Goal: Task Accomplishment & Management: Use online tool/utility

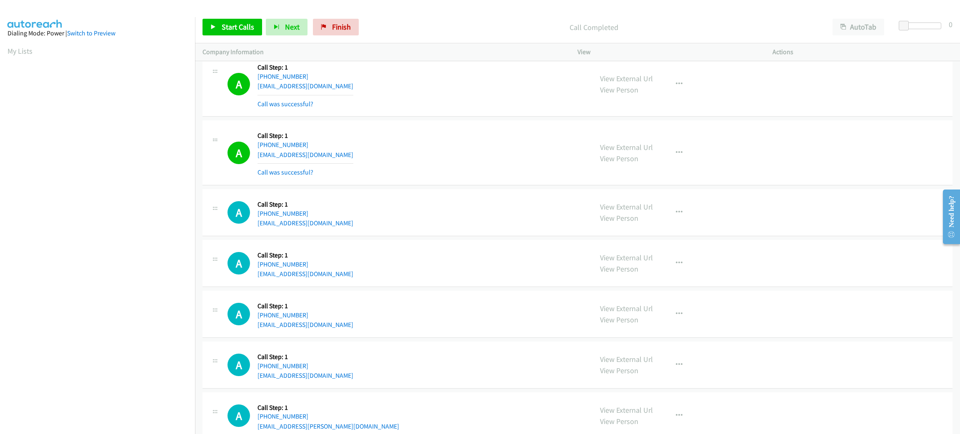
scroll to position [0, 2]
drag, startPoint x: 0, startPoint y: 0, endPoint x: 471, endPoint y: 197, distance: 510.5
click at [430, 132] on div "A Callback Scheduled Call Step: 1 America/Los_Angeles [PHONE_NUMBER] [EMAIL_ADD…" at bounding box center [578, 152] width 750 height 65
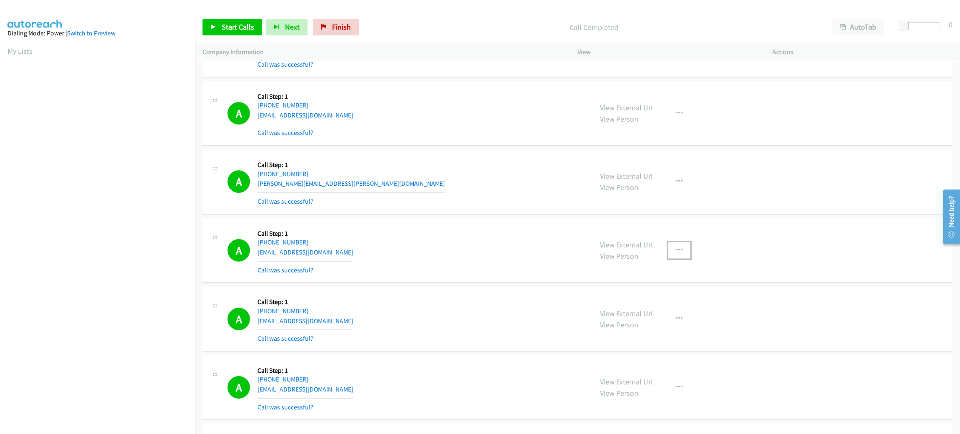
click at [684, 250] on button "button" at bounding box center [679, 250] width 23 height 17
click at [652, 317] on link "Add to do not call list" at bounding box center [634, 321] width 111 height 17
click at [431, 202] on div "A Callback Scheduled Call Step: 1 America/New_York [PHONE_NUMBER] [PERSON_NAME]…" at bounding box center [407, 182] width 358 height 50
click at [238, 30] on span "Start Calls" at bounding box center [238, 27] width 33 height 10
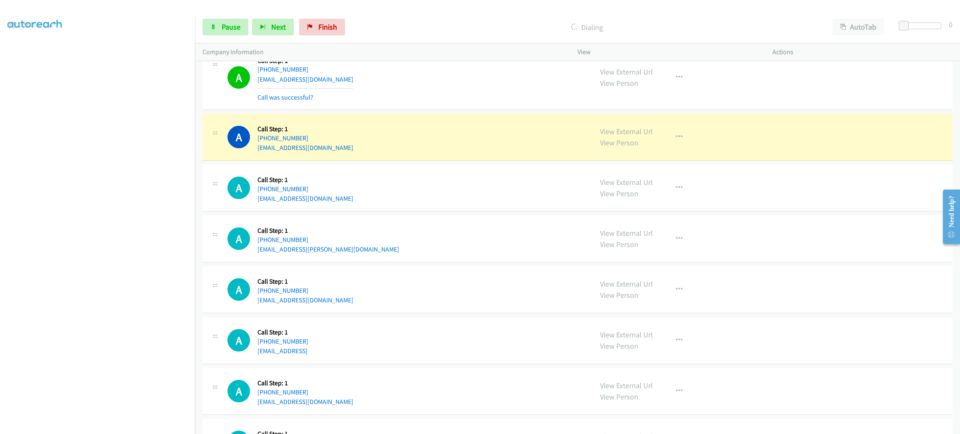
scroll to position [2207, 0]
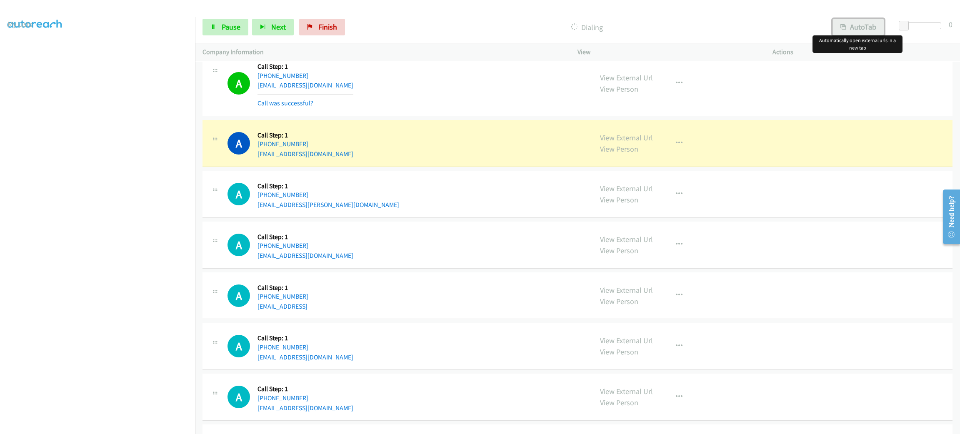
click at [856, 24] on button "AutoTab" at bounding box center [859, 27] width 52 height 17
click at [904, 22] on span at bounding box center [906, 26] width 10 height 10
click at [902, 21] on span at bounding box center [905, 26] width 10 height 10
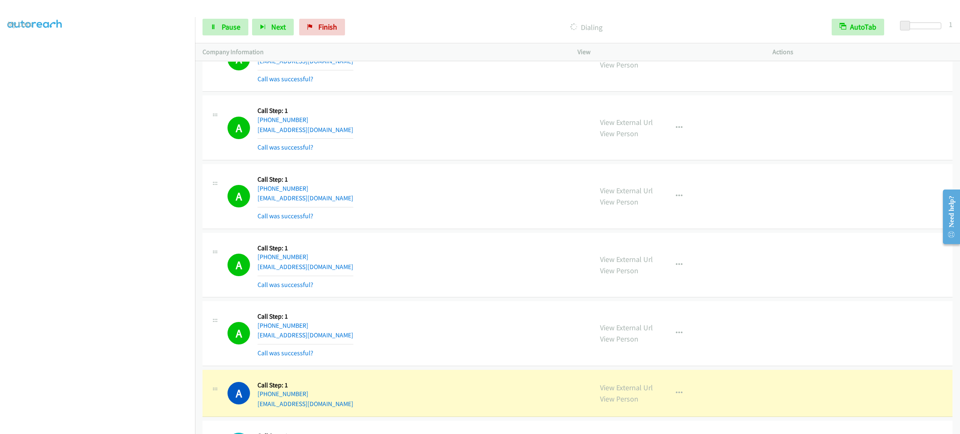
scroll to position [2144, 0]
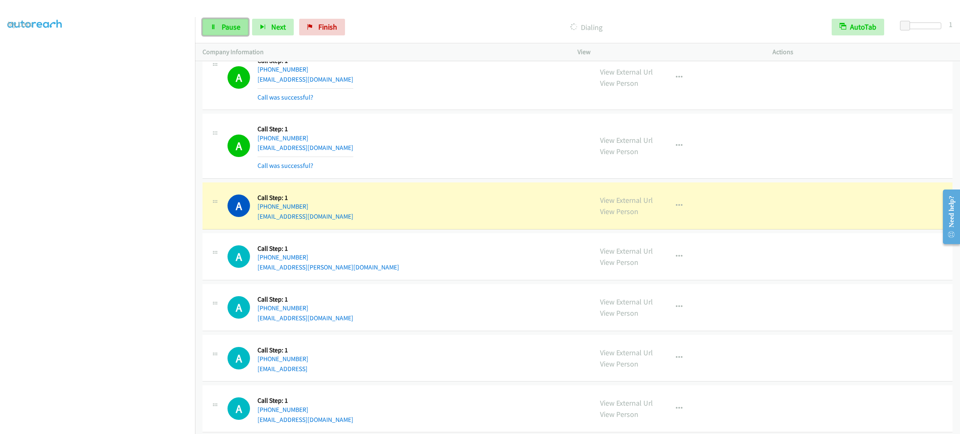
click at [225, 25] on span "Pause" at bounding box center [231, 27] width 19 height 10
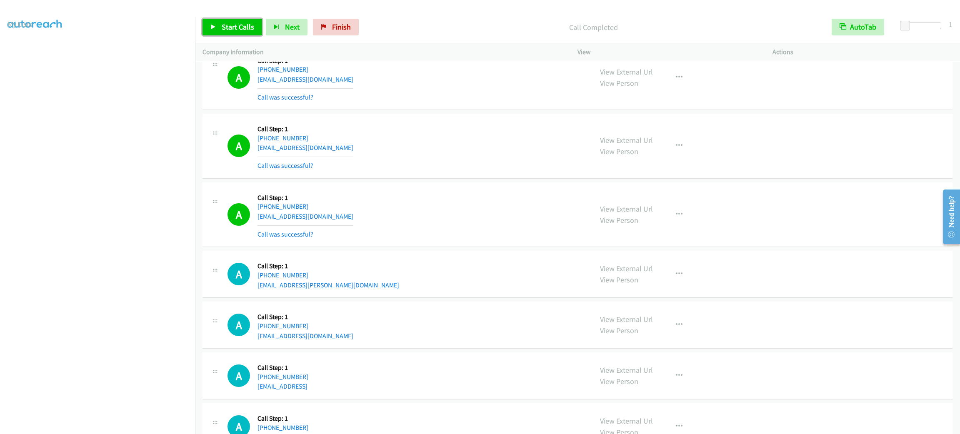
click at [229, 23] on span "Start Calls" at bounding box center [238, 27] width 33 height 10
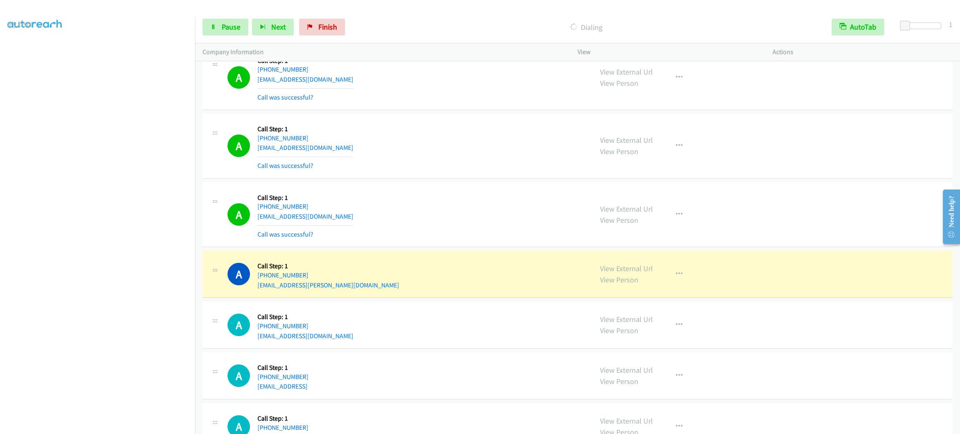
click at [111, 424] on section at bounding box center [98, 236] width 180 height 399
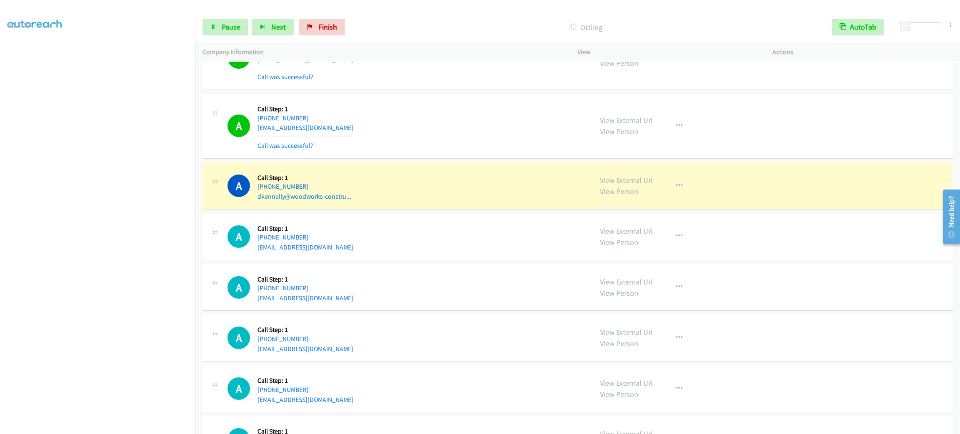
scroll to position [2707, 0]
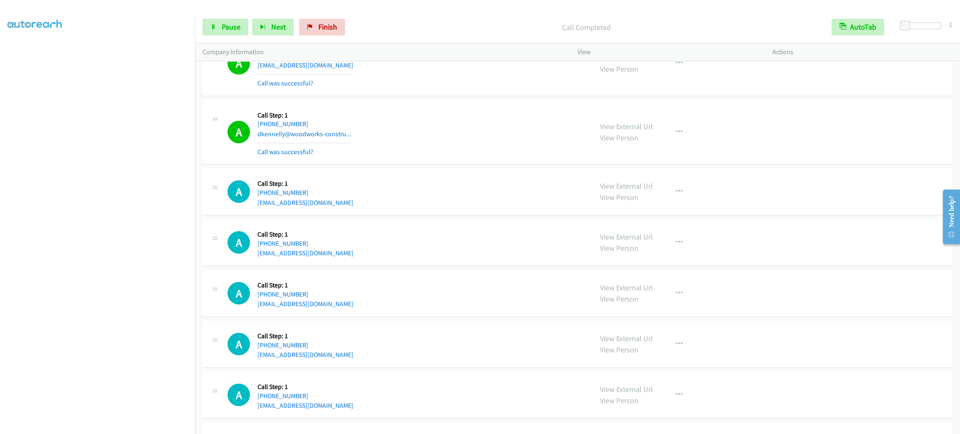
drag, startPoint x: 372, startPoint y: 286, endPoint x: 959, endPoint y: 359, distance: 591.7
click at [463, 284] on div "A Callback Scheduled Call Step: 1 America/Los_Angeles [PHONE_NUMBER] [EMAIL_ADD…" at bounding box center [407, 294] width 358 height 32
click at [235, 15] on div "Start Calls Pause Next Finish Call Completed AutoTab AutoTab 1" at bounding box center [577, 27] width 765 height 32
click at [225, 23] on span "Pause" at bounding box center [231, 27] width 19 height 10
click at [225, 23] on span "Start Calls" at bounding box center [238, 27] width 33 height 10
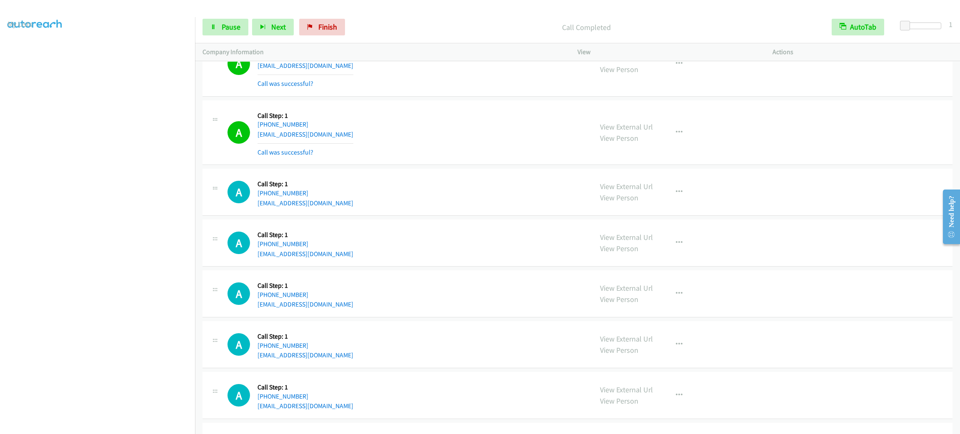
scroll to position [2832, 0]
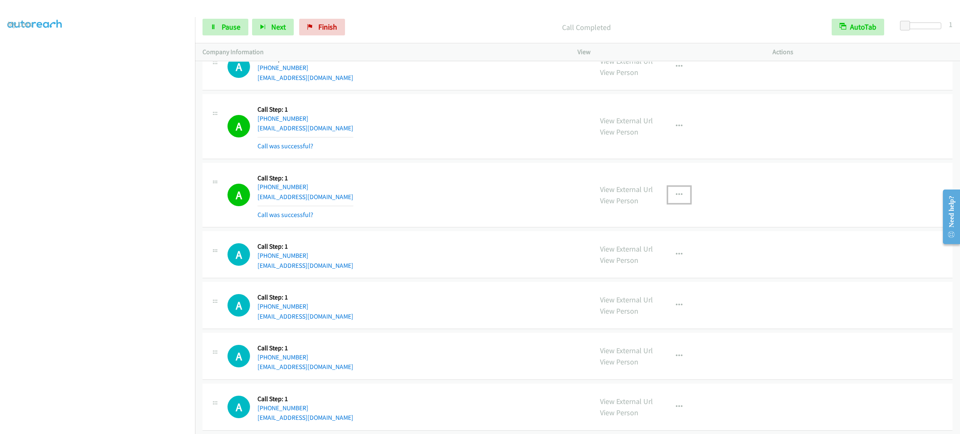
click at [668, 199] on button "button" at bounding box center [679, 195] width 23 height 17
click at [662, 266] on link "Add to do not call list" at bounding box center [634, 266] width 111 height 17
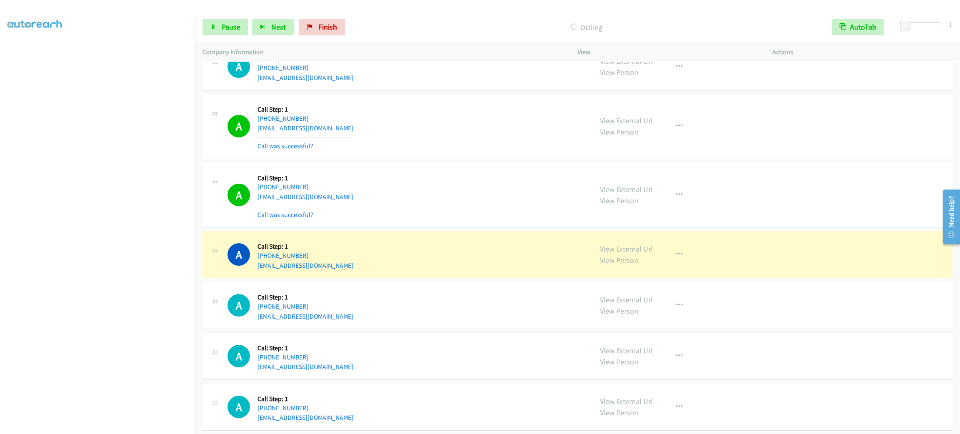
scroll to position [2957, 0]
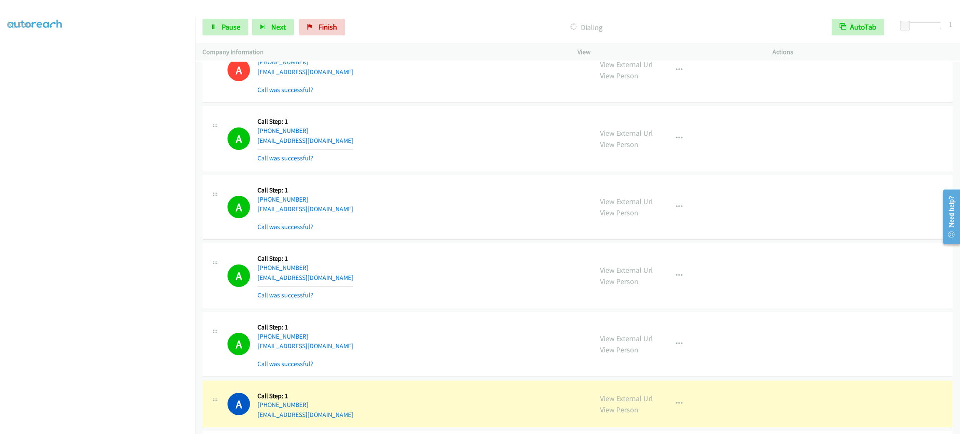
click at [228, 15] on div "Start Calls Pause Next Finish Dialing AutoTab AutoTab 1" at bounding box center [577, 27] width 765 height 32
click at [228, 16] on div "Start Calls Pause Next Finish Dialing AutoTab AutoTab 1" at bounding box center [577, 27] width 765 height 32
click at [227, 23] on span "Pause" at bounding box center [231, 27] width 19 height 10
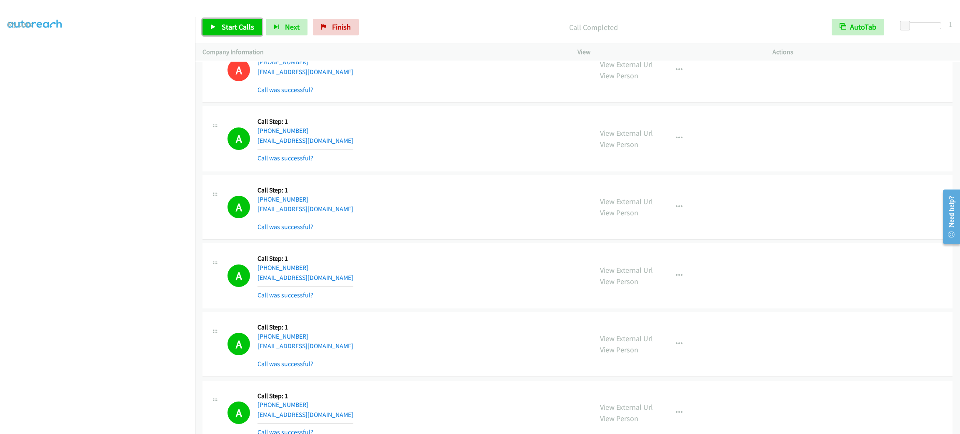
click at [242, 30] on span "Start Calls" at bounding box center [238, 27] width 33 height 10
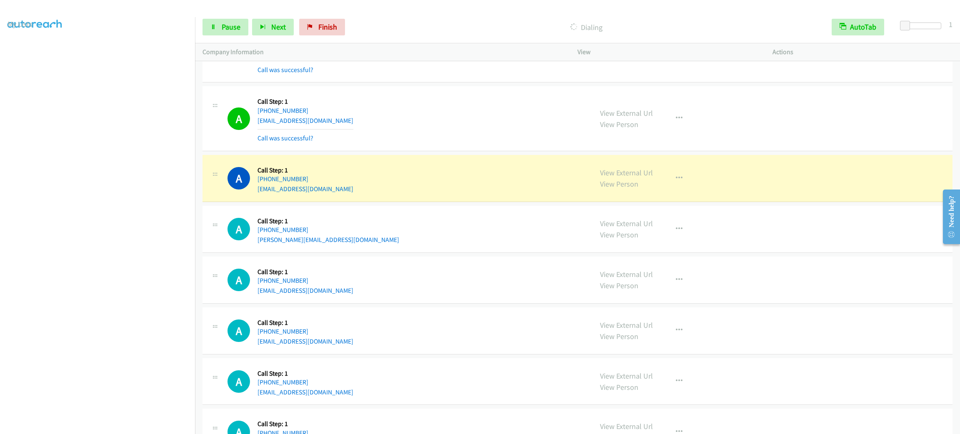
scroll to position [3520, 0]
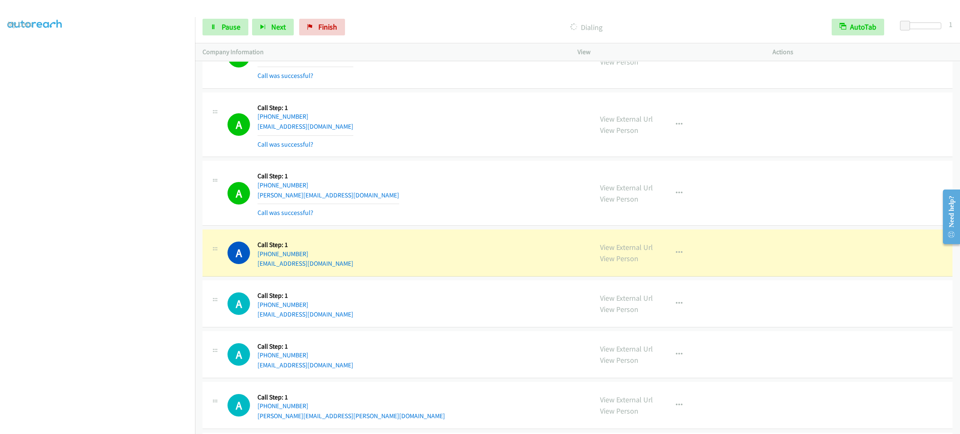
click at [367, 158] on div "A Callback Scheduled Call Step: 1 America/New_York [PHONE_NUMBER] [EMAIL_ADDRES…" at bounding box center [578, 125] width 750 height 65
click at [626, 252] on link "View External Url" at bounding box center [626, 248] width 53 height 10
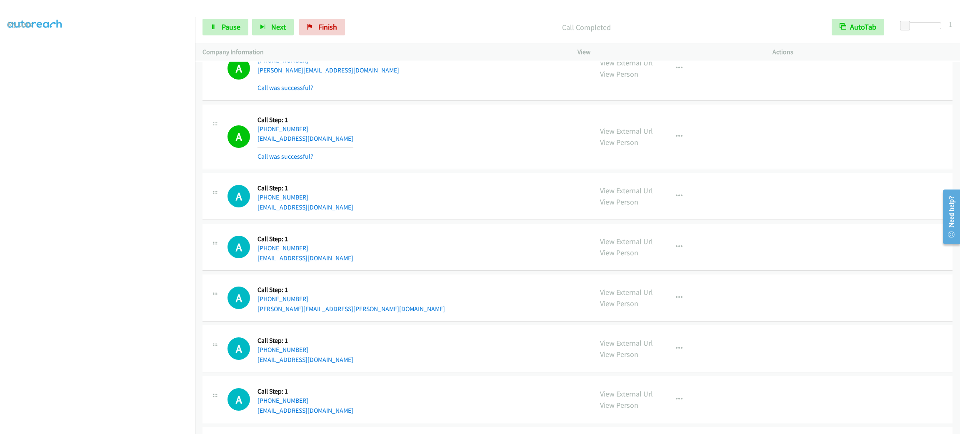
scroll to position [3707, 0]
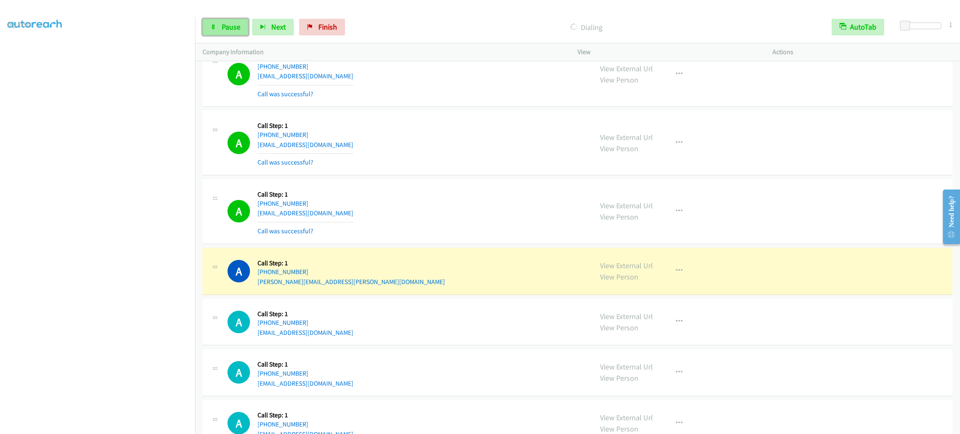
click at [231, 21] on link "Pause" at bounding box center [226, 27] width 46 height 17
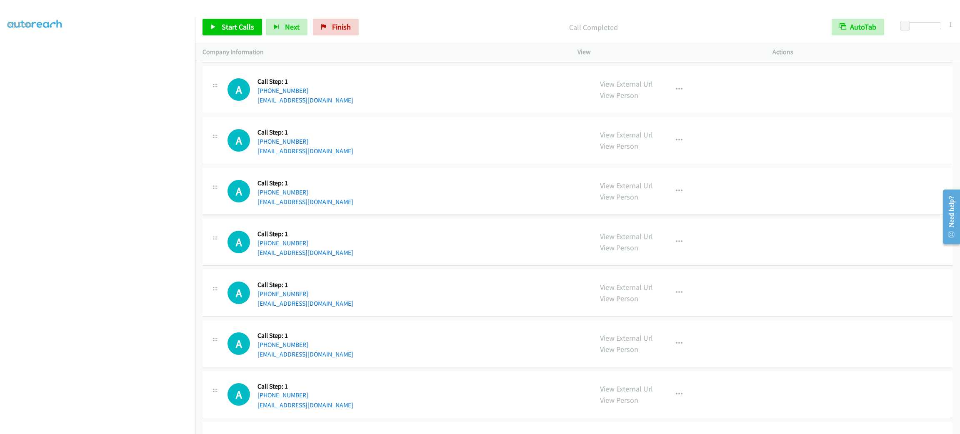
scroll to position [3895, 0]
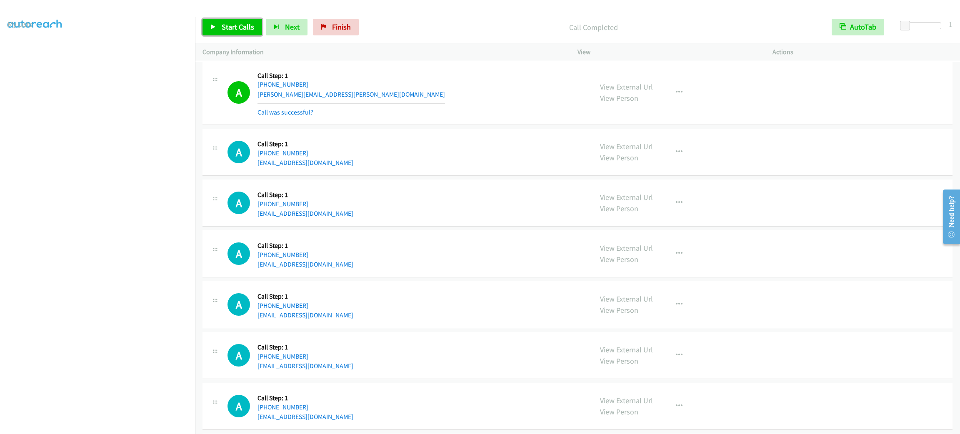
click at [233, 31] on span "Start Calls" at bounding box center [238, 27] width 33 height 10
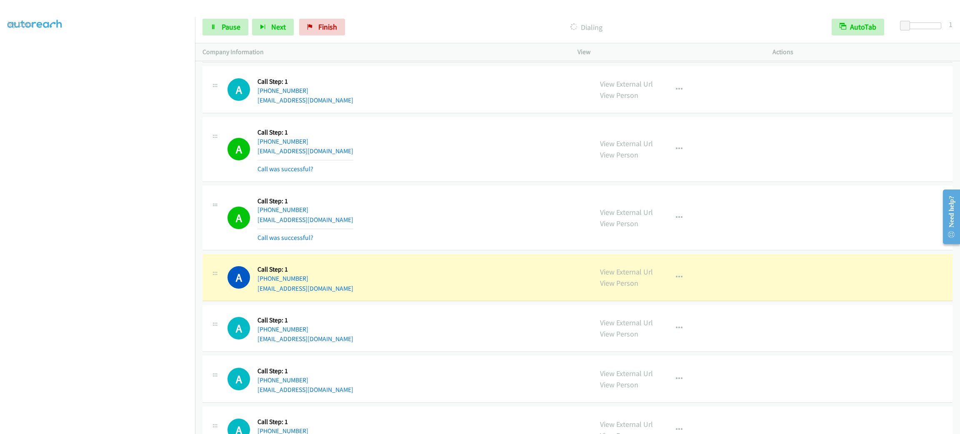
scroll to position [4020, 0]
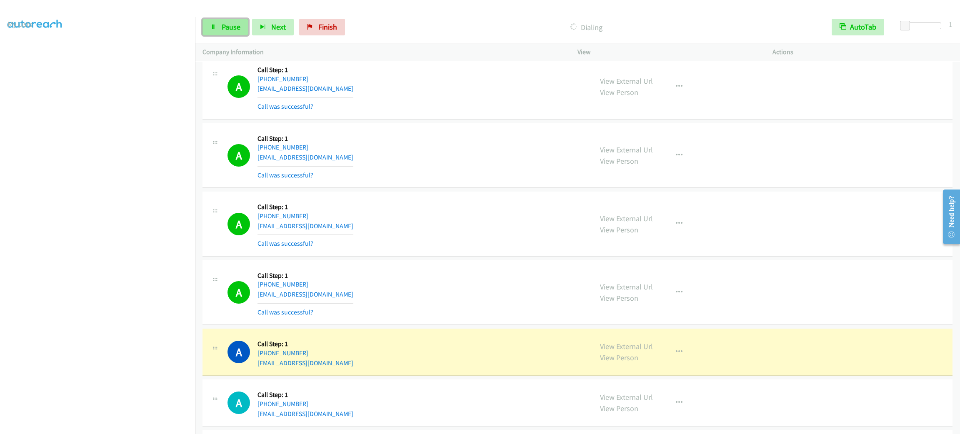
click at [238, 30] on span "Pause" at bounding box center [231, 27] width 19 height 10
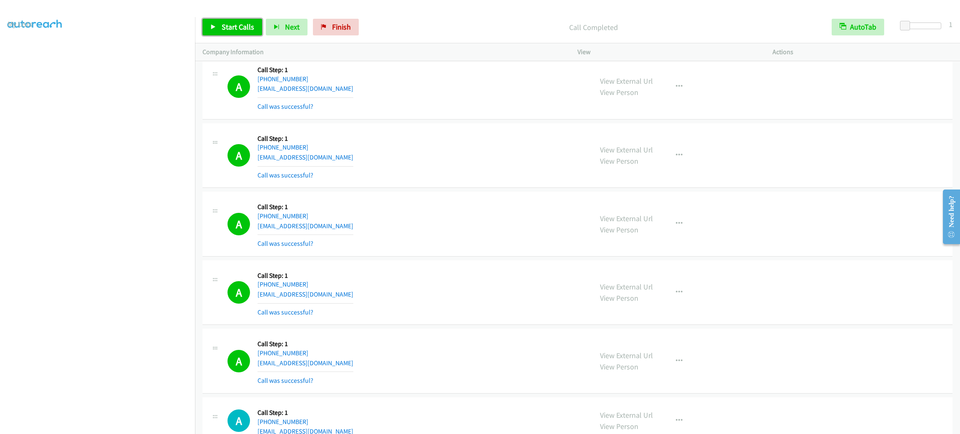
drag, startPoint x: 232, startPoint y: 23, endPoint x: 237, endPoint y: 20, distance: 6.4
click at [232, 23] on span "Start Calls" at bounding box center [238, 27] width 33 height 10
drag, startPoint x: 131, startPoint y: 428, endPoint x: 122, endPoint y: 423, distance: 10.9
click at [129, 427] on aside "Dialing Mode: Power | Switch to Preview My Lists" at bounding box center [97, 220] width 195 height 461
click at [235, 45] on div "Company Information" at bounding box center [382, 52] width 375 height 18
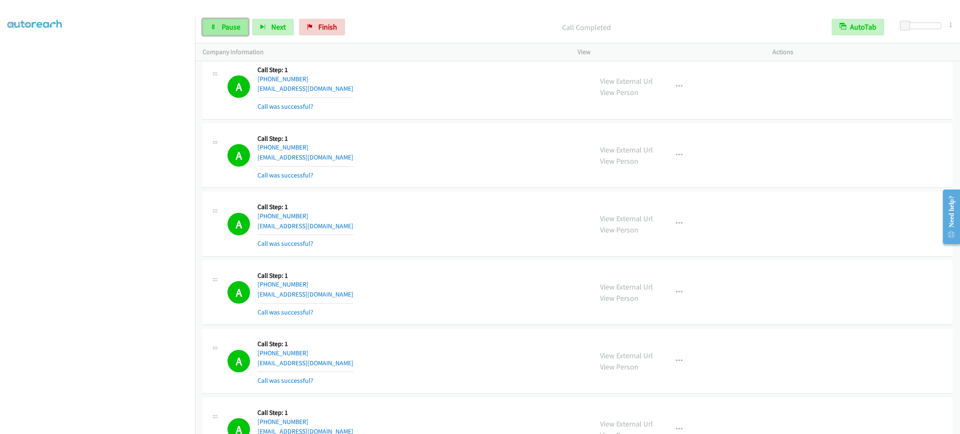
click at [236, 30] on span "Pause" at bounding box center [231, 27] width 19 height 10
click at [233, 25] on span "Start Calls" at bounding box center [238, 27] width 33 height 10
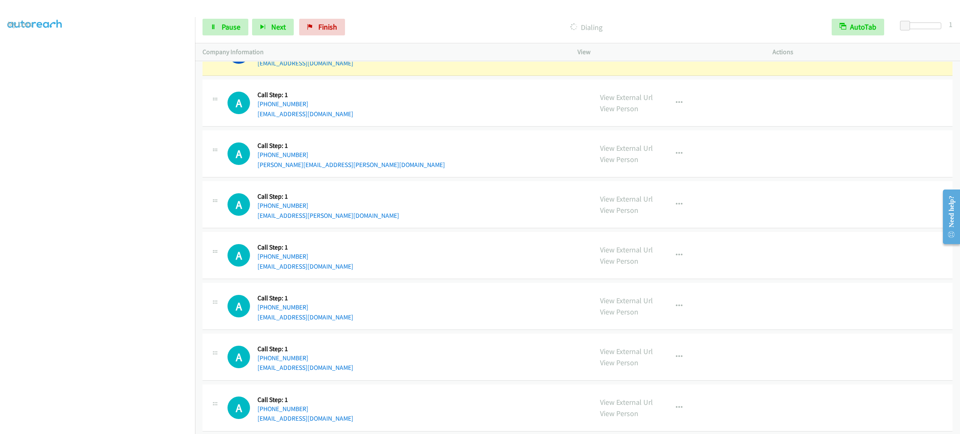
scroll to position [4582, 0]
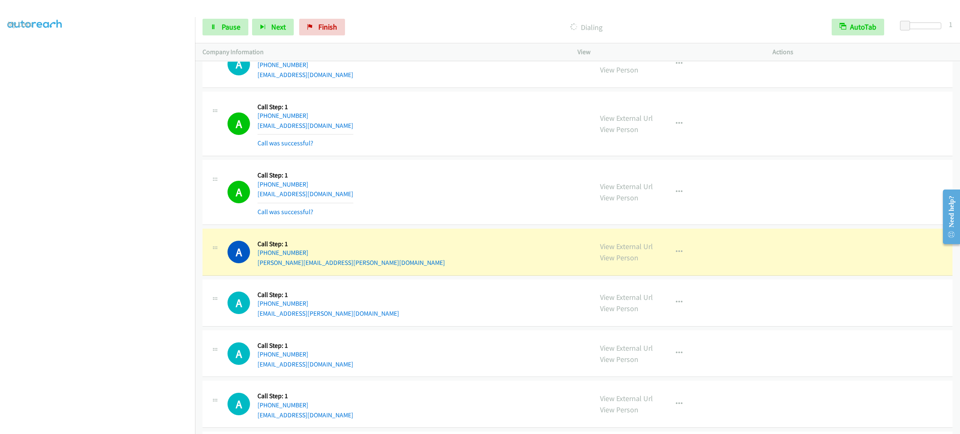
click at [443, 268] on div "A Callback Scheduled Call Step: 1 America/Los_Angeles [PHONE_NUMBER] [PERSON_NA…" at bounding box center [407, 252] width 358 height 32
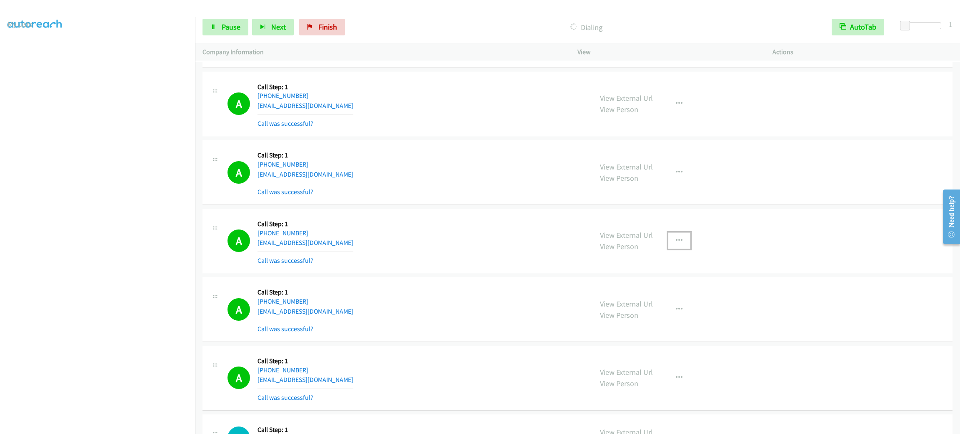
click at [677, 249] on button "button" at bounding box center [679, 241] width 23 height 17
click at [655, 320] on link "Add to do not call list" at bounding box center [634, 312] width 111 height 17
click at [222, 29] on span "Pause" at bounding box center [231, 27] width 19 height 10
click at [241, 31] on span "Start Calls" at bounding box center [238, 27] width 33 height 10
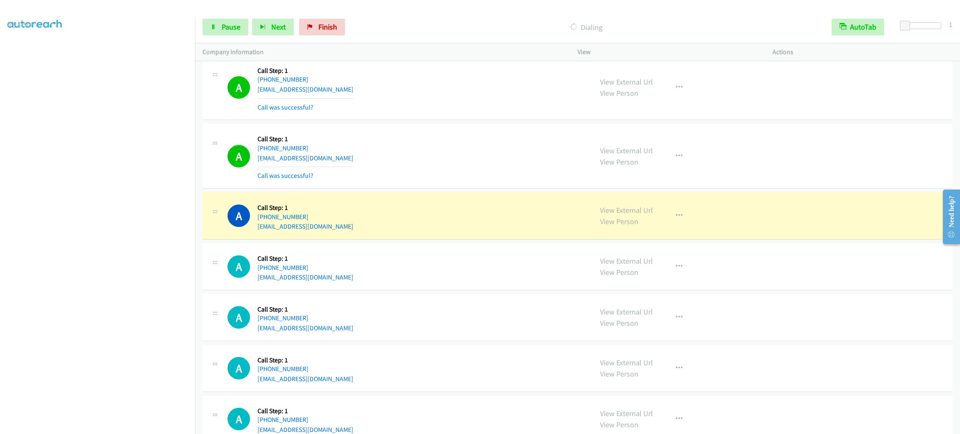
scroll to position [4929, 0]
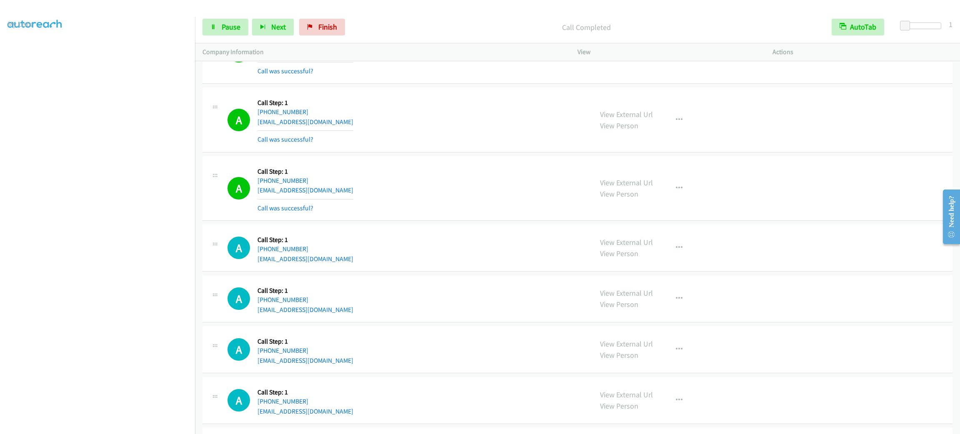
click at [676, 213] on div "View External Url View Person View External Url Email Schedule/Manage Callback …" at bounding box center [694, 189] width 203 height 50
click at [676, 210] on div "View External Url View Person View External Url Email Schedule/Manage Callback …" at bounding box center [694, 189] width 203 height 50
click at [674, 197] on button "button" at bounding box center [679, 188] width 23 height 17
click at [667, 264] on link "Add to do not call list" at bounding box center [634, 259] width 111 height 17
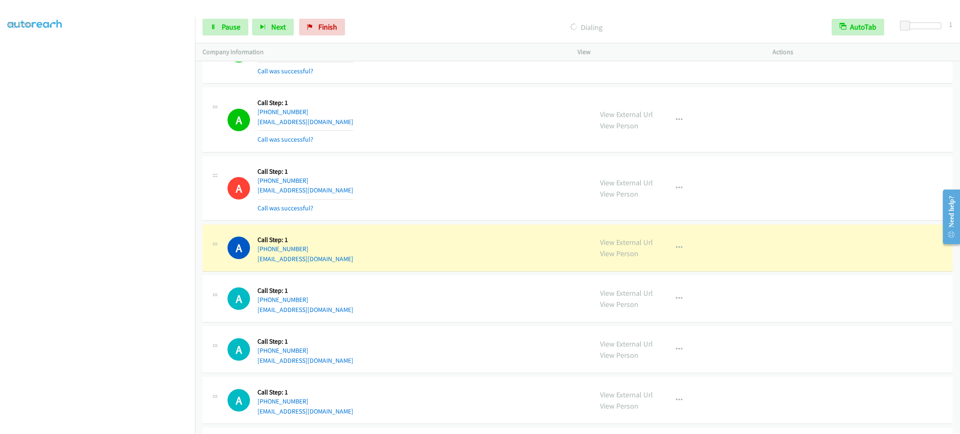
scroll to position [5054, 0]
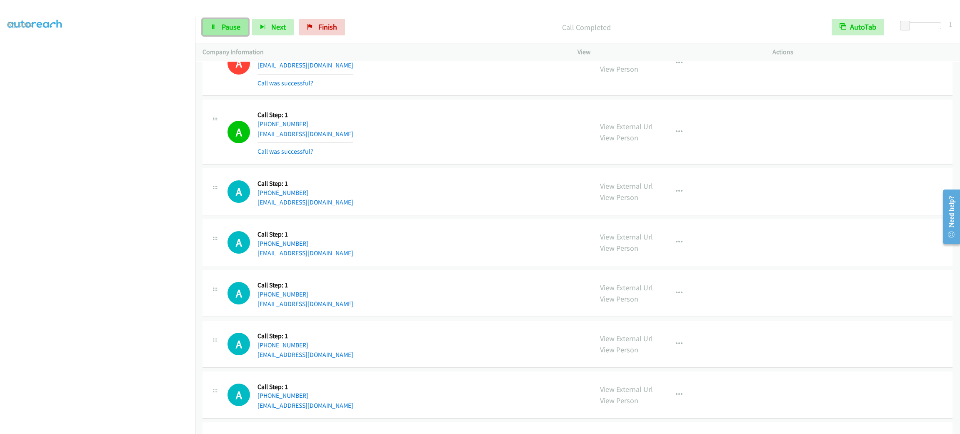
click at [245, 30] on link "Pause" at bounding box center [226, 27] width 46 height 17
click at [244, 31] on span "Start Calls" at bounding box center [238, 27] width 33 height 10
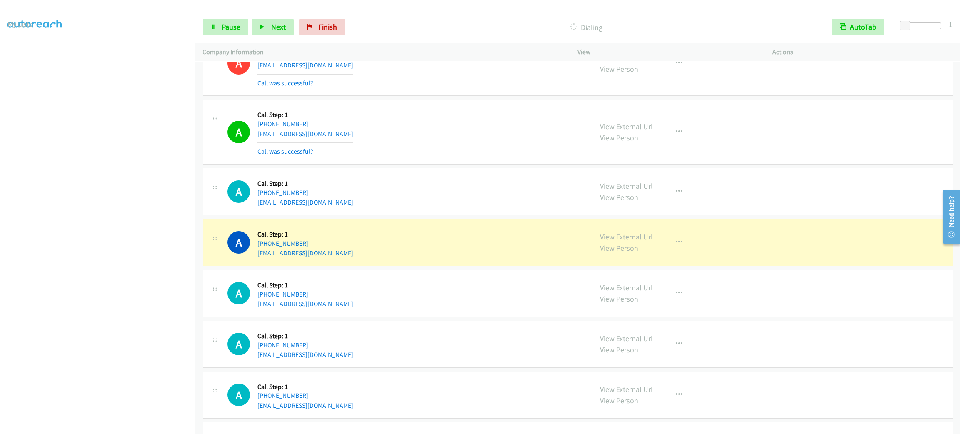
click at [489, 235] on div "A Callback Scheduled Call Step: 1 America/Los_Angeles [PHONE_NUMBER] [EMAIL_ADD…" at bounding box center [578, 242] width 750 height 47
click at [673, 250] on button "button" at bounding box center [679, 242] width 23 height 17
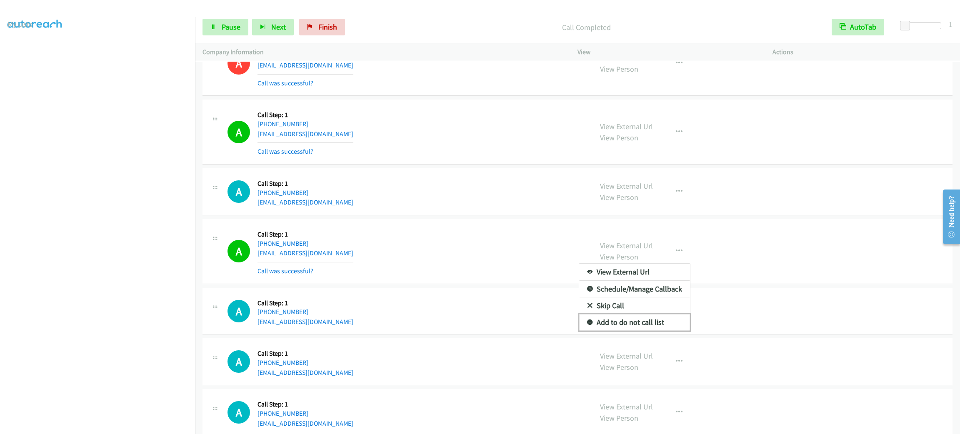
click at [626, 331] on link "Add to do not call list" at bounding box center [634, 322] width 111 height 17
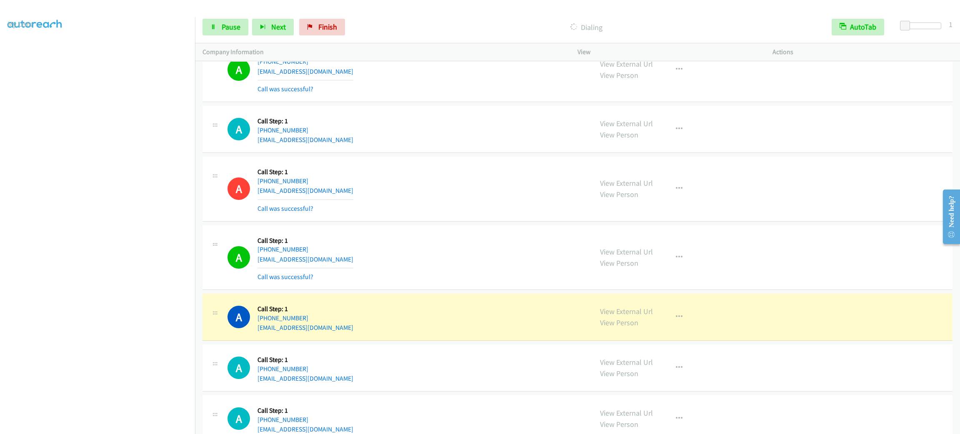
scroll to position [5242, 0]
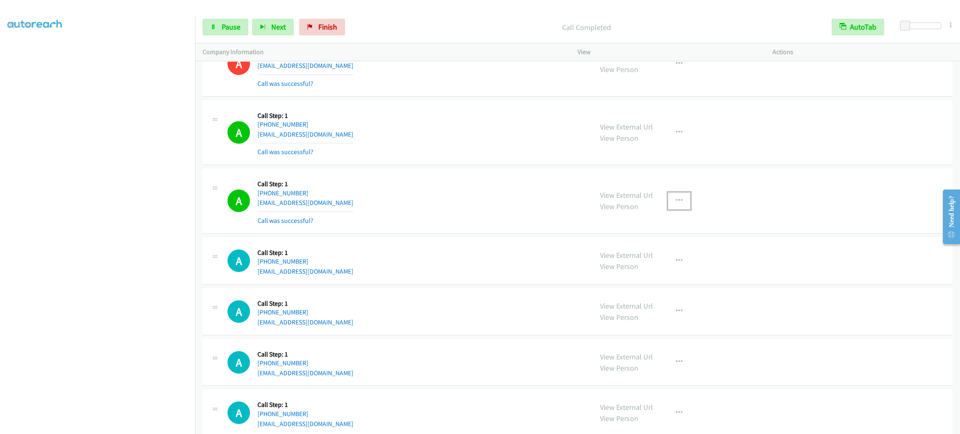
click at [682, 209] on button "button" at bounding box center [679, 201] width 23 height 17
click at [658, 280] on link "Add to do not call list" at bounding box center [634, 272] width 111 height 17
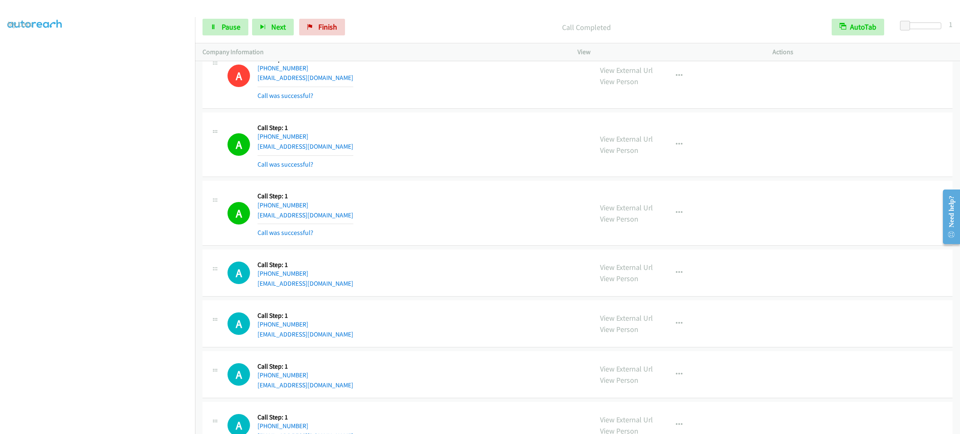
scroll to position [5429, 0]
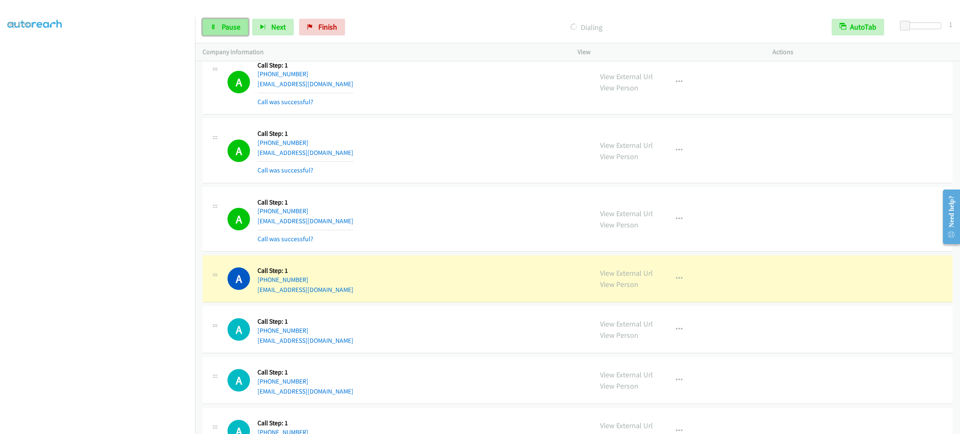
click at [229, 26] on span "Pause" at bounding box center [231, 27] width 19 height 10
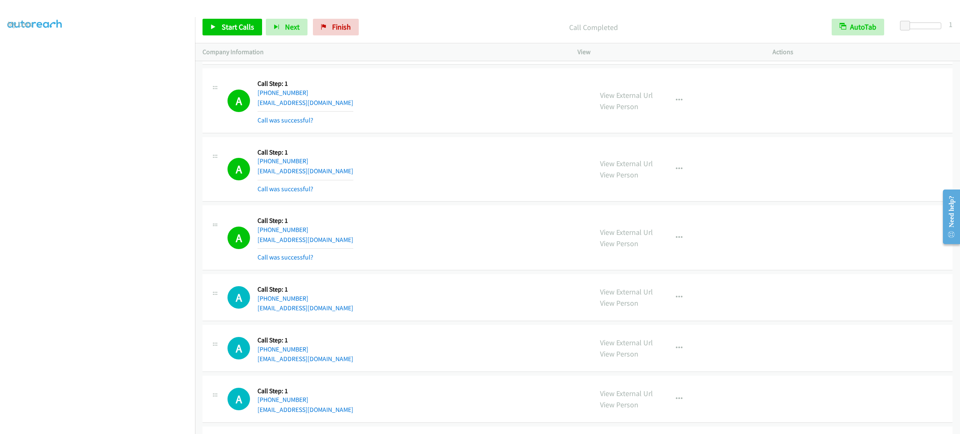
click at [244, 18] on div "Start Calls Pause Next Finish Call Completed AutoTab AutoTab 1" at bounding box center [577, 27] width 765 height 32
click at [244, 27] on span "Start Calls" at bounding box center [238, 27] width 33 height 10
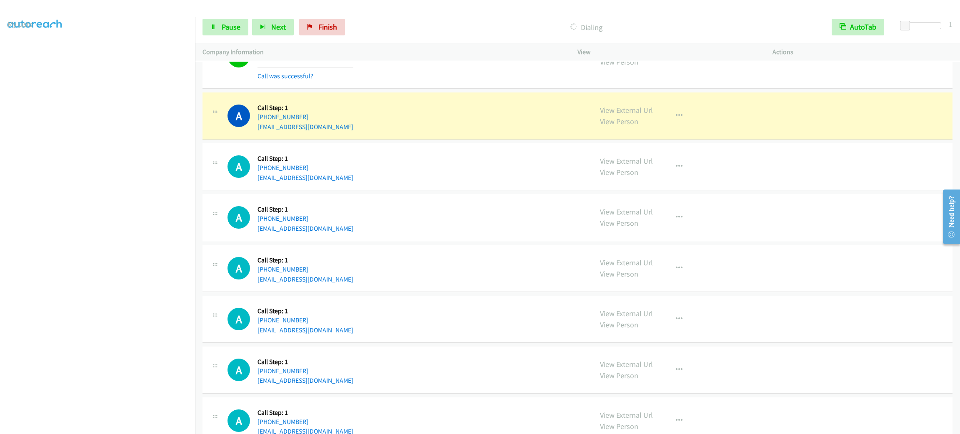
scroll to position [5792, 0]
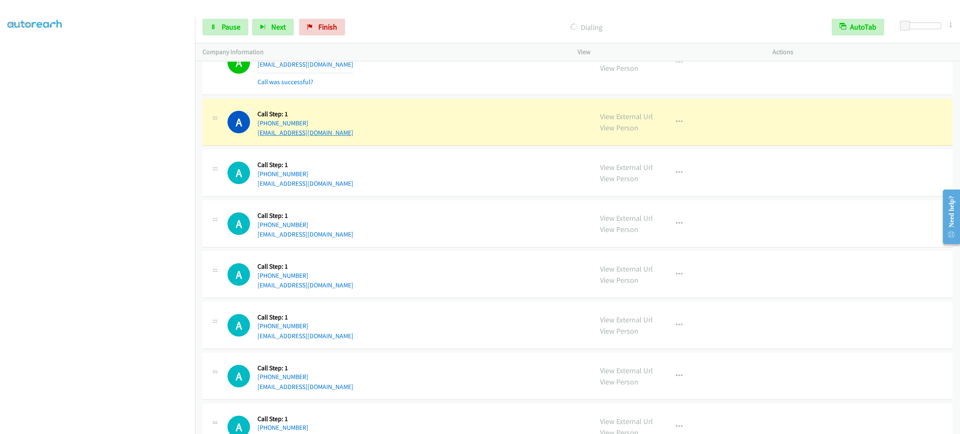
click at [298, 137] on link "[EMAIL_ADDRESS][DOMAIN_NAME]" at bounding box center [306, 133] width 96 height 8
click at [216, 33] on link "Pause" at bounding box center [226, 27] width 46 height 17
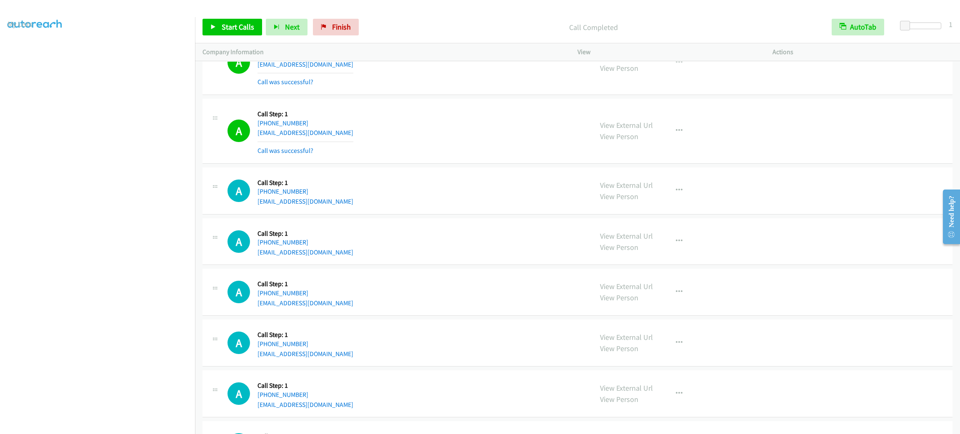
click at [477, 318] on td "A Callback Scheduled Call Step: 1 America/New_York [PHONE_NUMBER] [EMAIL_ADDRES…" at bounding box center [577, 292] width 765 height 51
click at [482, 308] on div "A Callback Scheduled Call Step: 1 America/New_York [PHONE_NUMBER] [EMAIL_ADDRES…" at bounding box center [407, 292] width 358 height 32
